Goal: Information Seeking & Learning: Find specific fact

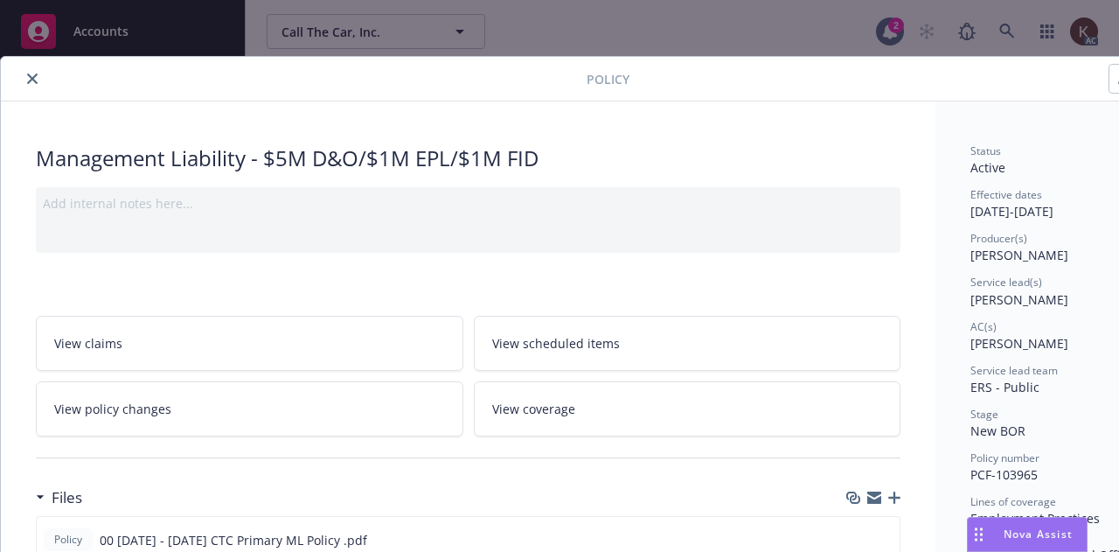
scroll to position [324, 0]
click at [28, 84] on button "close" at bounding box center [32, 78] width 21 height 21
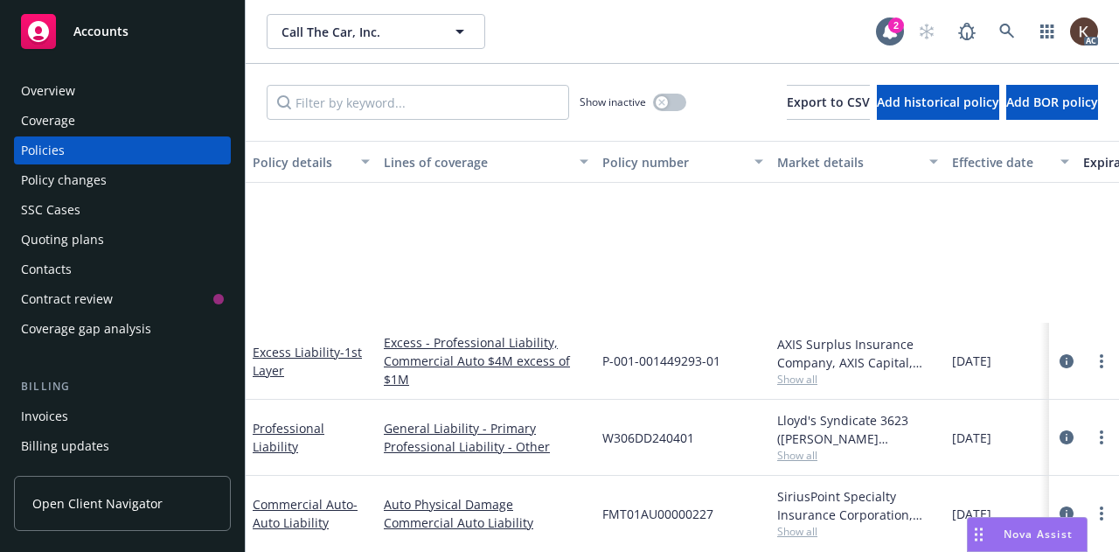
scroll to position [248, 0]
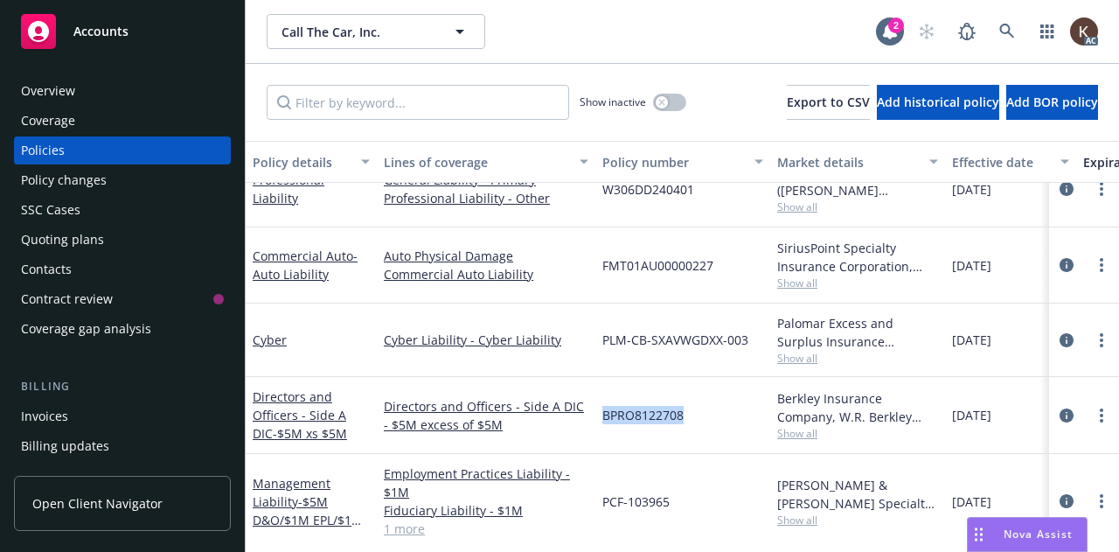
drag, startPoint x: 595, startPoint y: 416, endPoint x: 712, endPoint y: 425, distance: 117.5
click at [712, 425] on div "Directors and Officers - Side A DIC - $5M xs $5M Directors and Officers - Side …" at bounding box center [1089, 415] width 1687 height 77
copy div "BPRO8122708"
click at [537, 510] on link "Fiduciary Liability - $1M" at bounding box center [486, 510] width 205 height 18
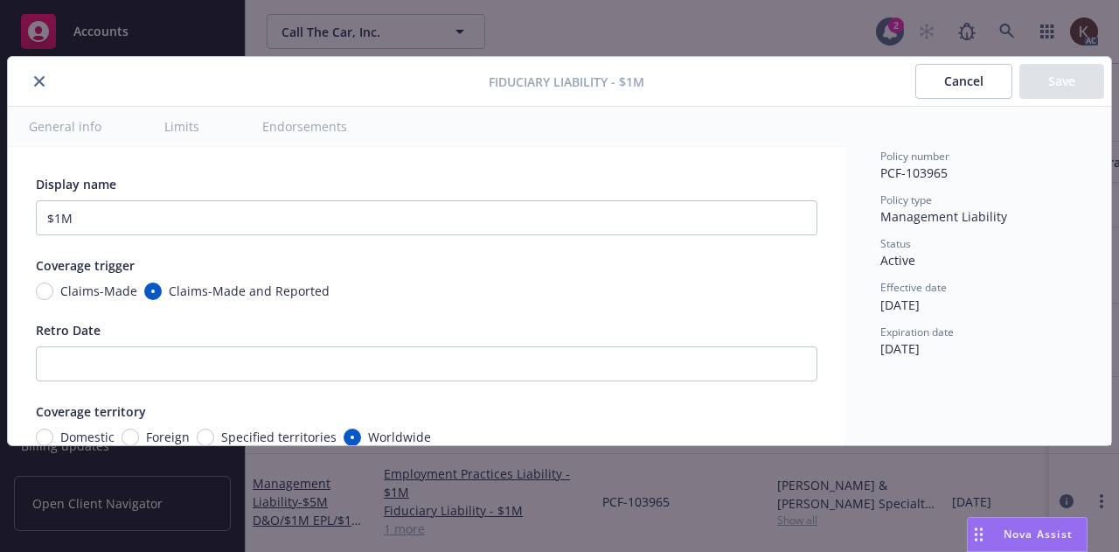
click at [658, 511] on div "Fiduciary Liability - $1M Cancel Save General info Limits Endorsements Display …" at bounding box center [559, 276] width 1119 height 552
click at [34, 83] on icon "close" at bounding box center [39, 81] width 10 height 10
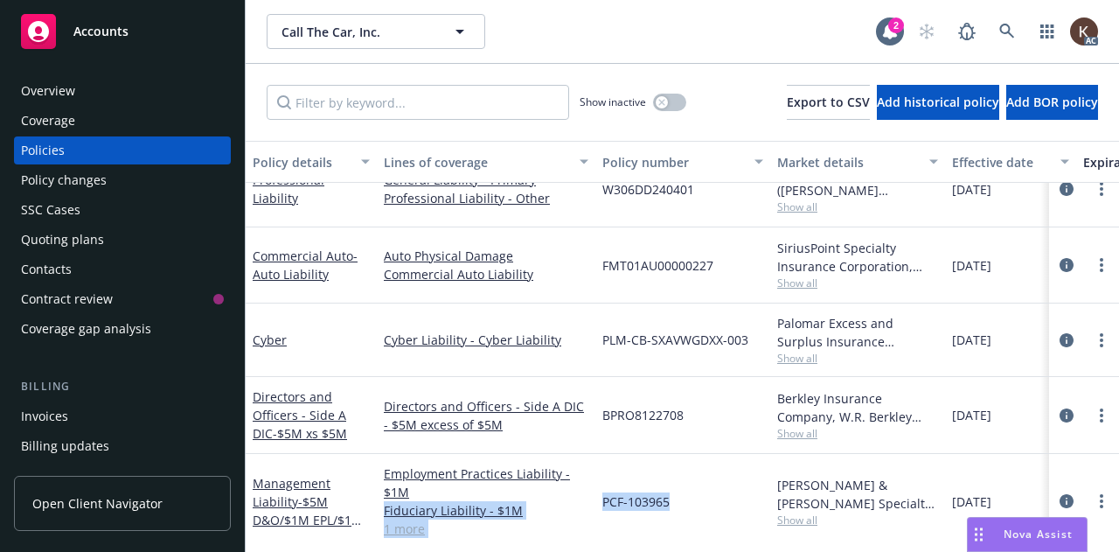
drag, startPoint x: 675, startPoint y: 511, endPoint x: 591, endPoint y: 495, distance: 85.6
click at [591, 495] on div "Management Liability - $5M D&O/$1M EPL/$1M FID Employment Practices Liability -…" at bounding box center [1089, 501] width 1687 height 95
click at [675, 499] on div "PCF-103965" at bounding box center [682, 501] width 175 height 95
drag, startPoint x: 675, startPoint y: 499, endPoint x: 612, endPoint y: 497, distance: 63.0
click at [612, 497] on div "PCF-103965" at bounding box center [682, 501] width 175 height 95
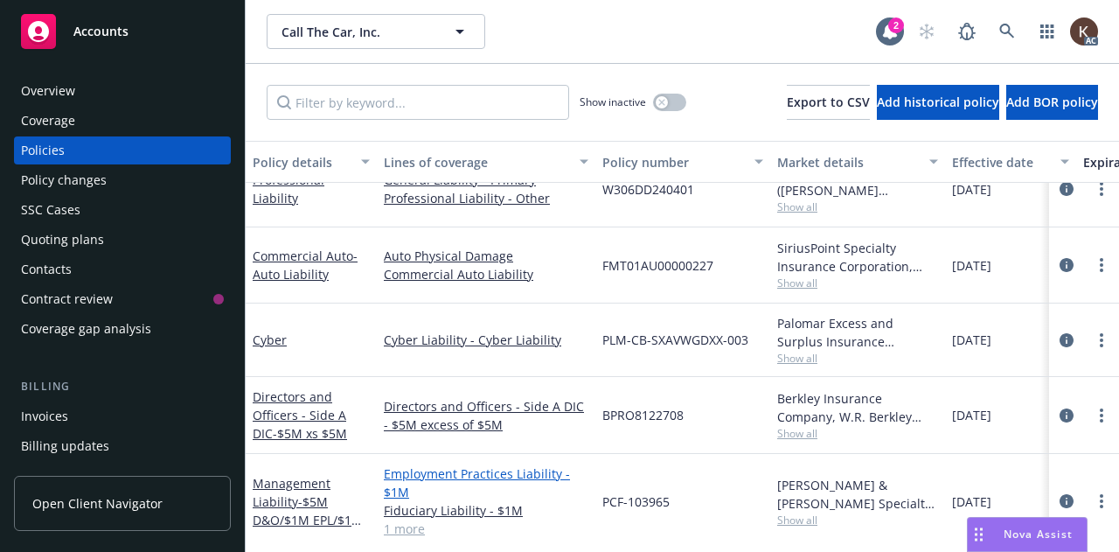
click at [513, 467] on link "Employment Practices Liability - $1M" at bounding box center [486, 482] width 205 height 37
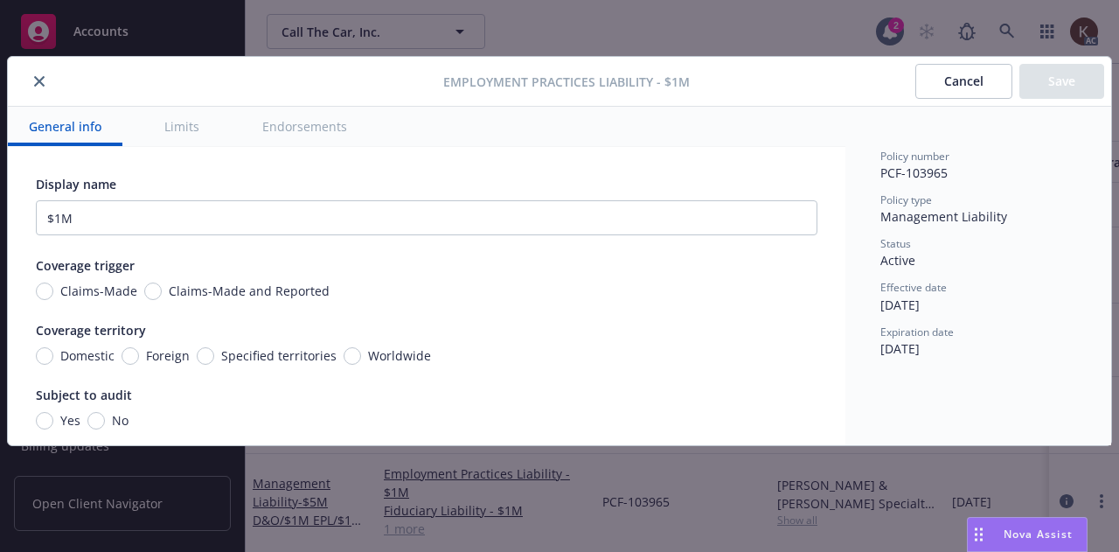
click at [45, 90] on div at bounding box center [229, 81] width 428 height 21
click at [36, 78] on icon "close" at bounding box center [39, 81] width 10 height 10
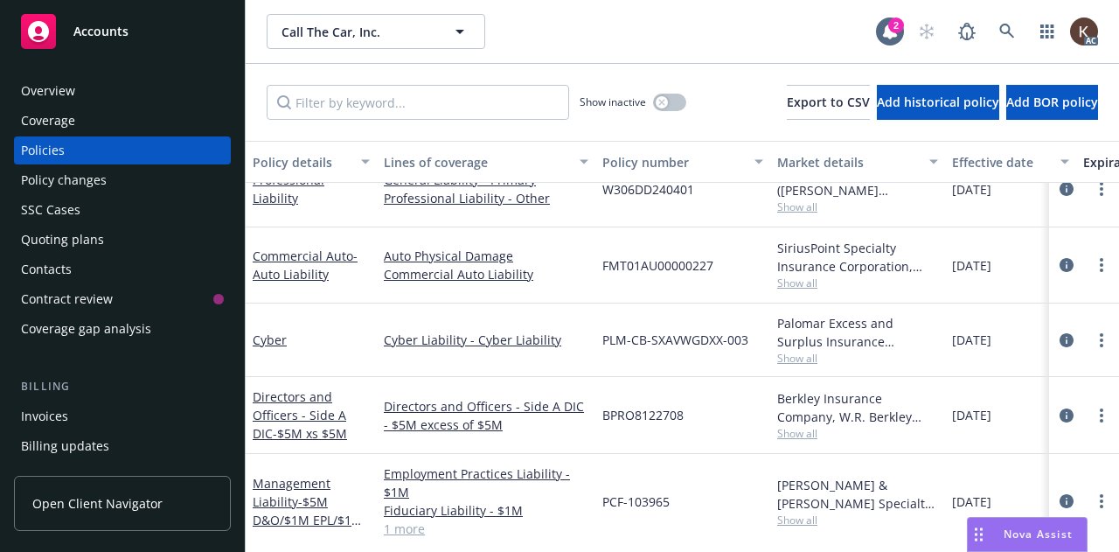
scroll to position [275, 340]
